Goal: Check status

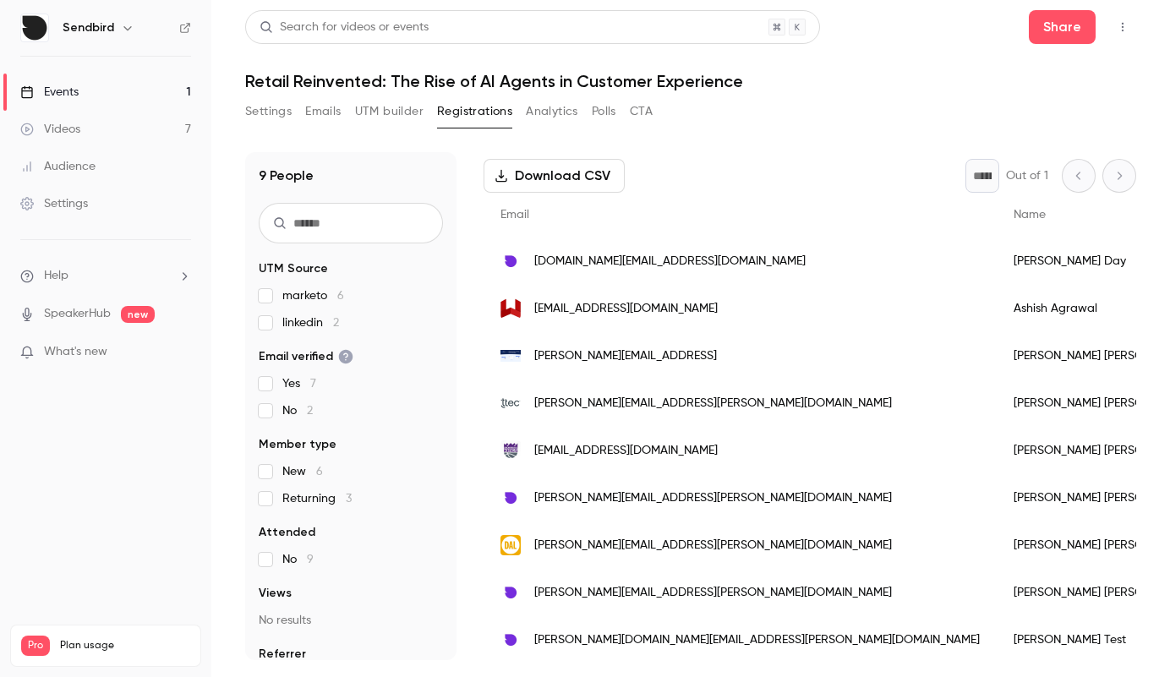
scroll to position [79, 0]
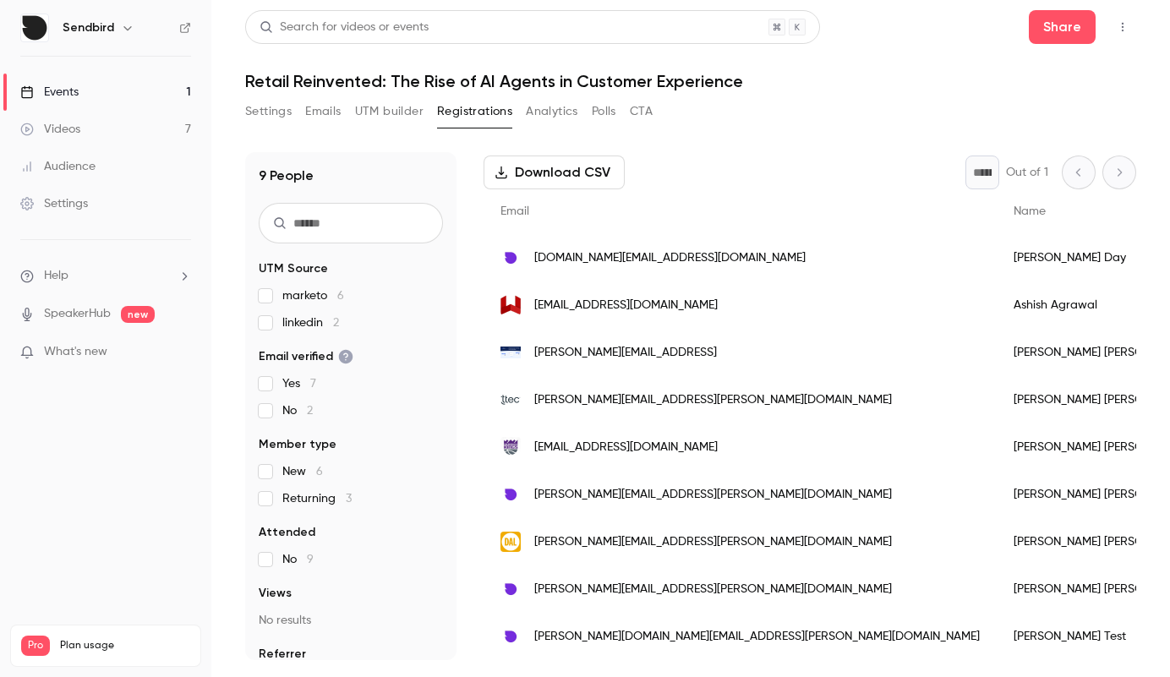
click at [775, 145] on div "9 People UTM Source marketo 6 linkedin 2 Email verified Yes 7 No 2 Member type …" at bounding box center [690, 396] width 891 height 528
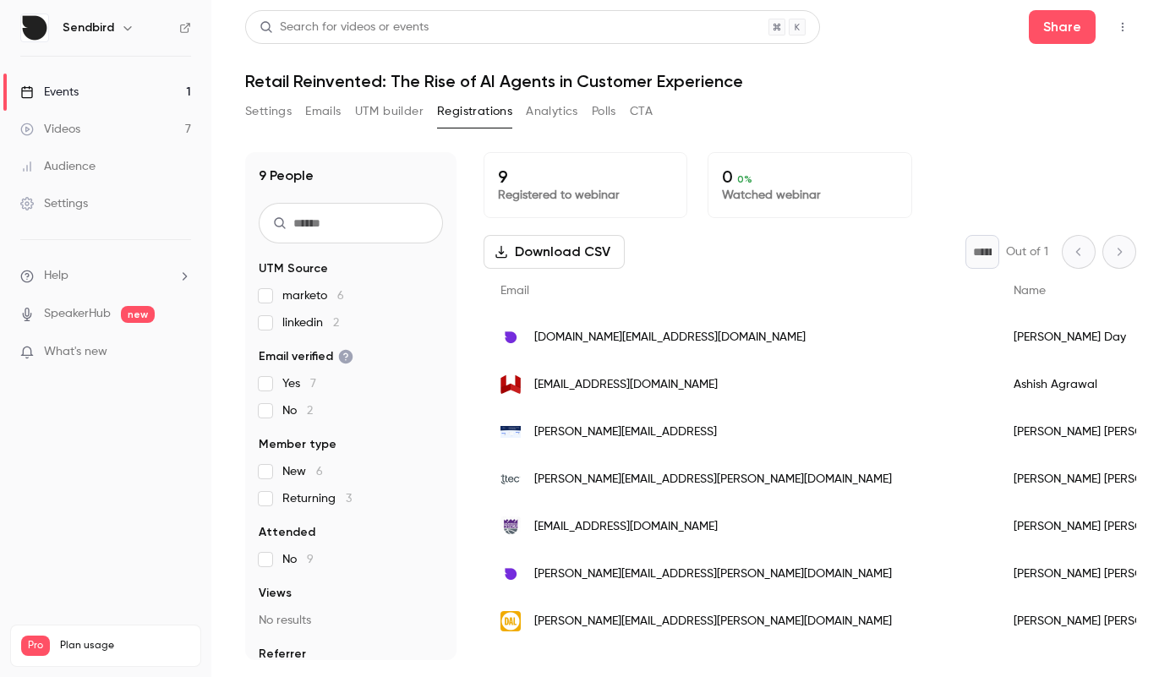
click at [930, 161] on div "9 Registered to webinar 0 0 % Watched webinar" at bounding box center [809, 185] width 652 height 66
click at [899, 96] on div "Search for videos or events Share Retail Reinvented: The Rise of AI Agents in C…" at bounding box center [690, 335] width 891 height 650
